Goal: Task Accomplishment & Management: Use online tool/utility

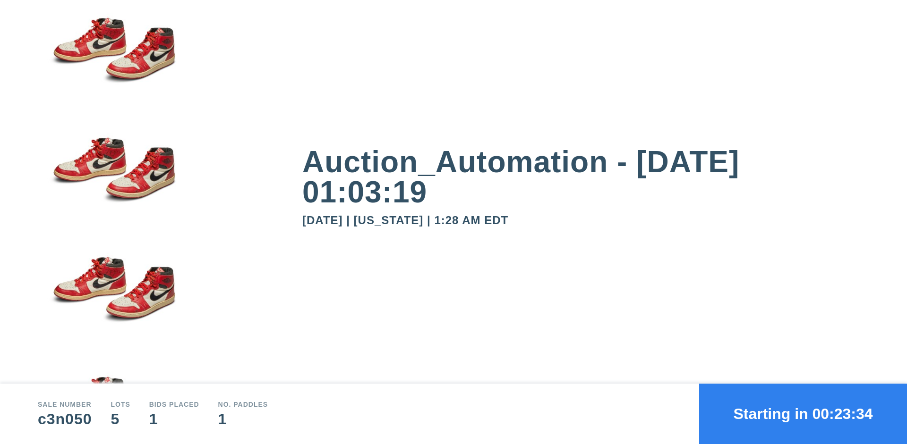
click at [803, 414] on button "Starting in 00:23:34" at bounding box center [803, 414] width 208 height 60
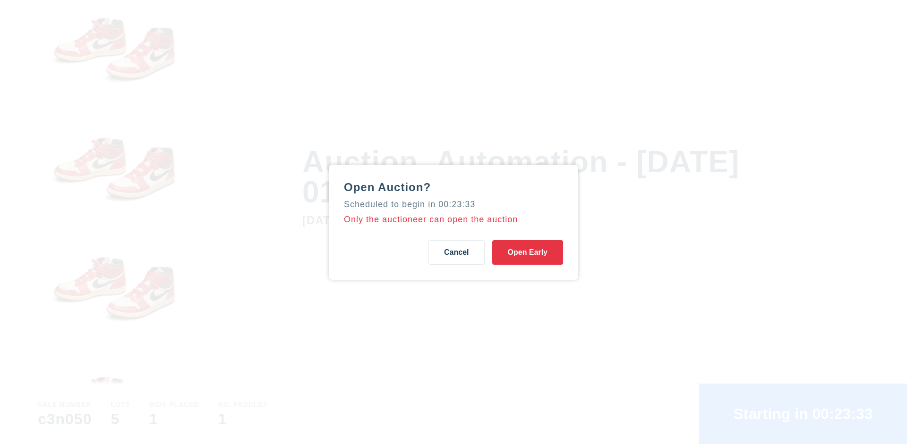
click at [527, 252] on button "Open Early" at bounding box center [527, 252] width 71 height 25
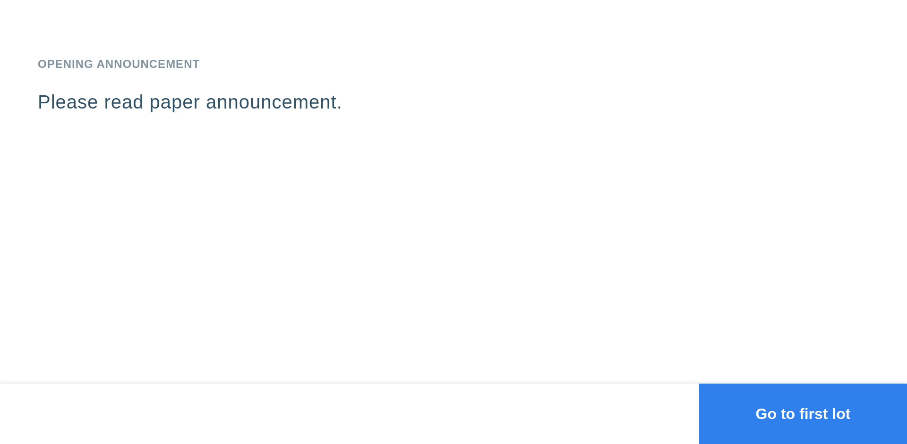
click at [803, 414] on button "Go to first lot" at bounding box center [803, 414] width 208 height 60
